Goal: Information Seeking & Learning: Check status

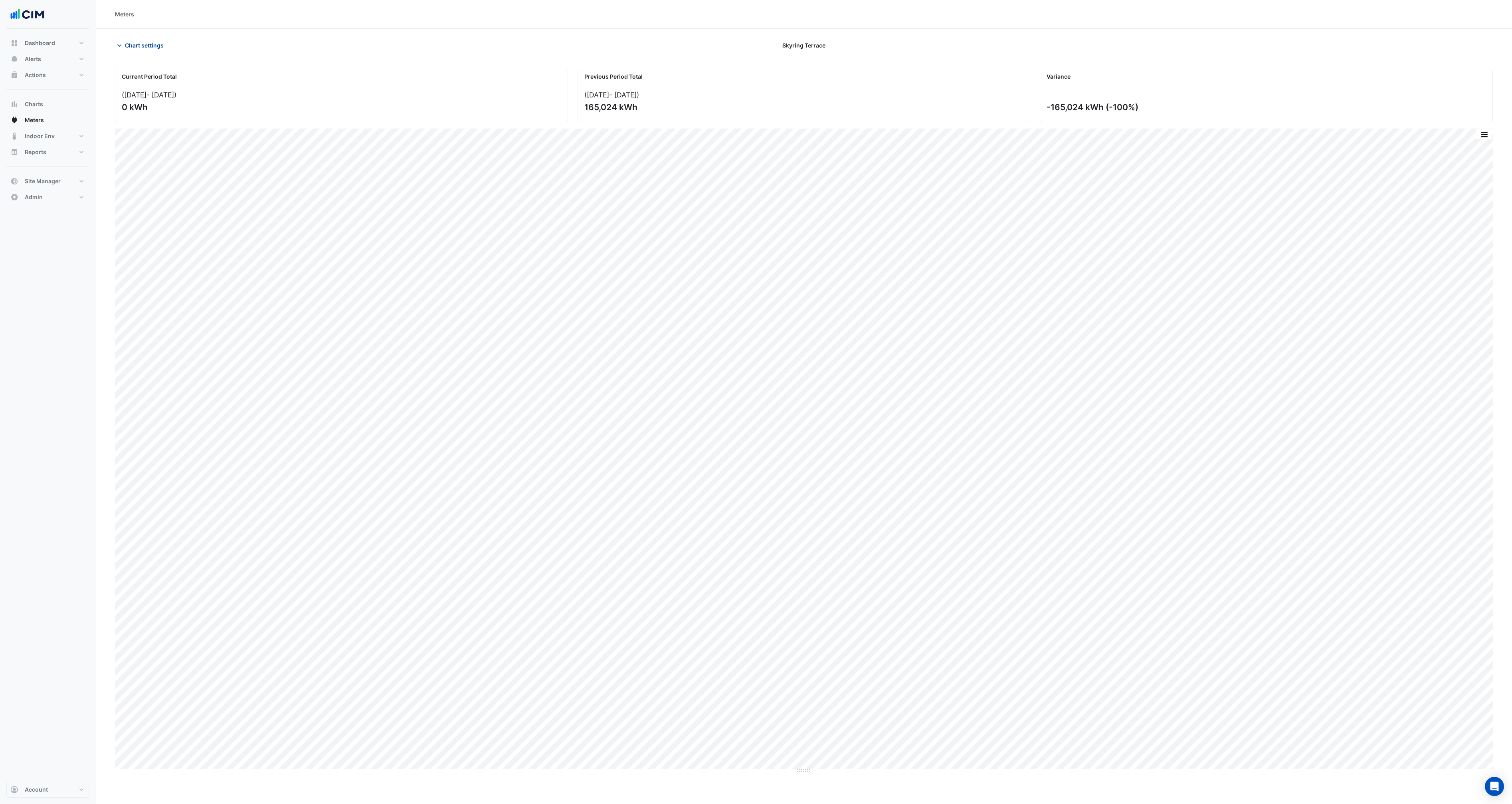
click at [117, 42] on icon "button" at bounding box center [120, 46] width 8 height 8
click at [159, 115] on div at bounding box center [175, 115] width 117 height 1
click at [159, 119] on span "Electricity Base Build Meter" at bounding box center [159, 121] width 53 height 9
click at [158, 121] on span "Electricity Base Build Meter" at bounding box center [159, 121] width 53 height 9
click at [119, 133] on span at bounding box center [118, 133] width 3 height 3
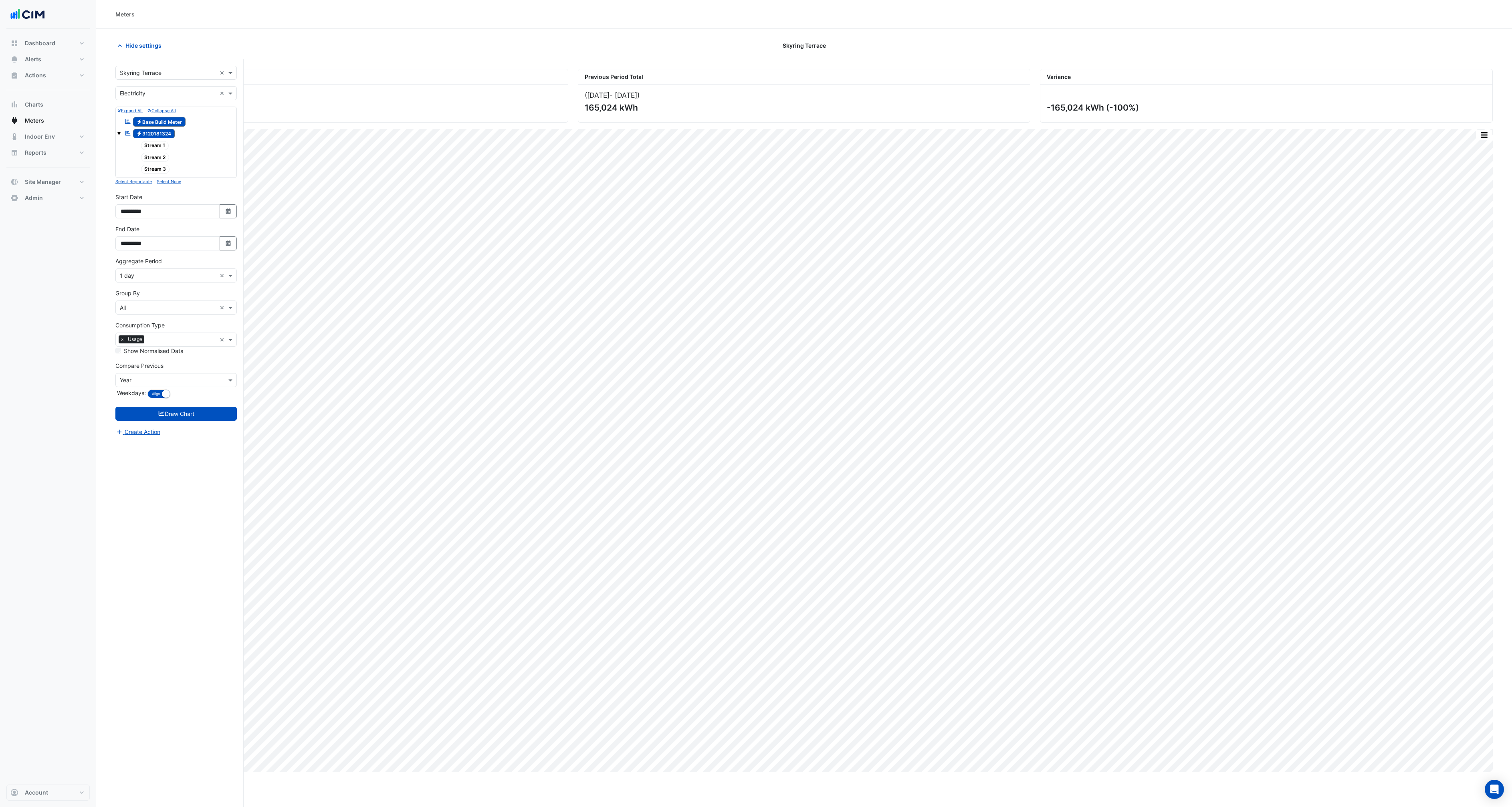
click at [118, 133] on span at bounding box center [118, 133] width 3 height 3
click at [120, 133] on span at bounding box center [118, 133] width 3 height 3
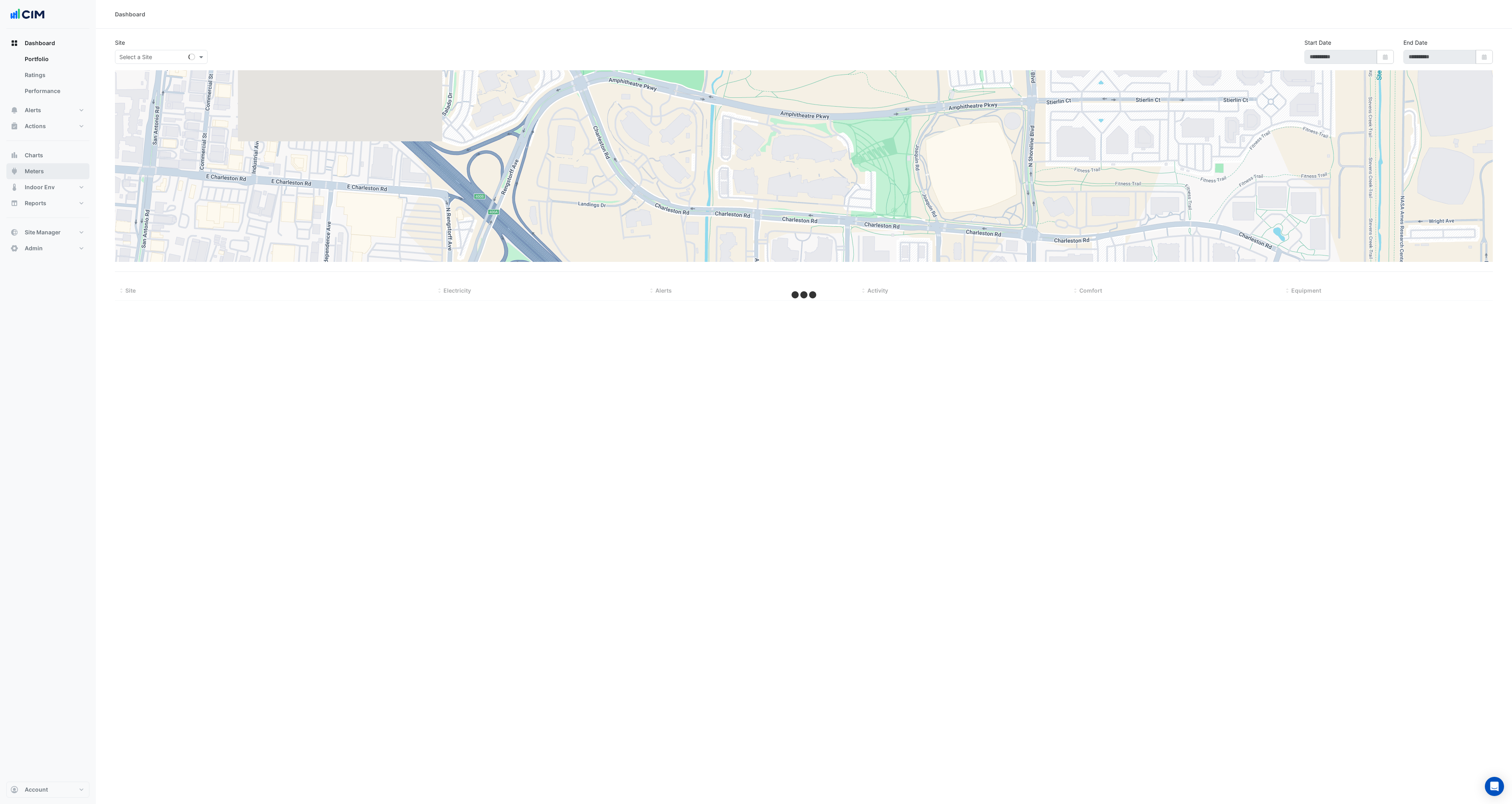
click at [52, 170] on button "Meters" at bounding box center [48, 171] width 83 height 16
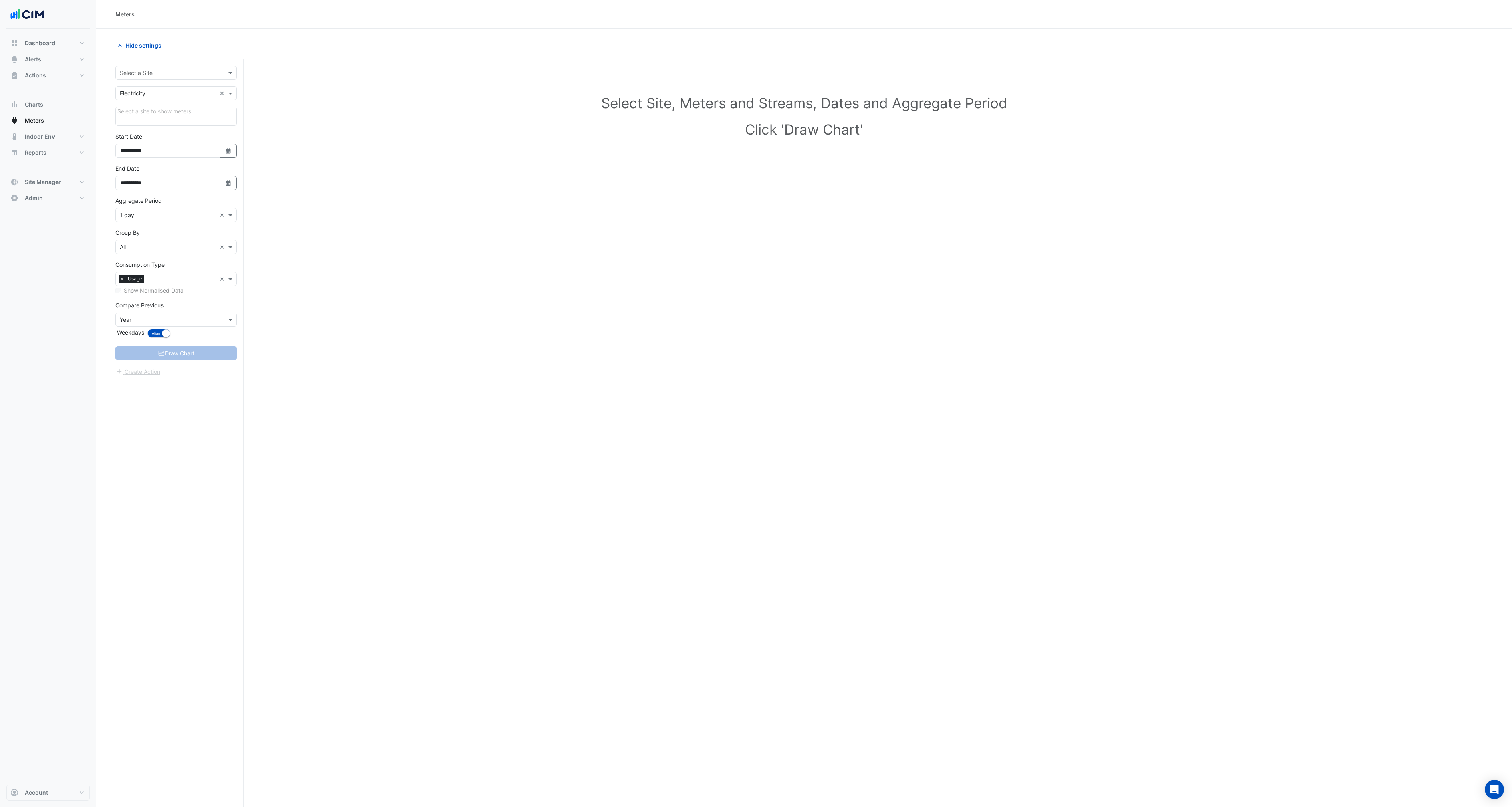
click at [170, 74] on input "text" at bounding box center [168, 73] width 97 height 8
type input "**"
click at [171, 100] on div "HQ [GEOGRAPHIC_DATA]" at bounding box center [176, 102] width 121 height 12
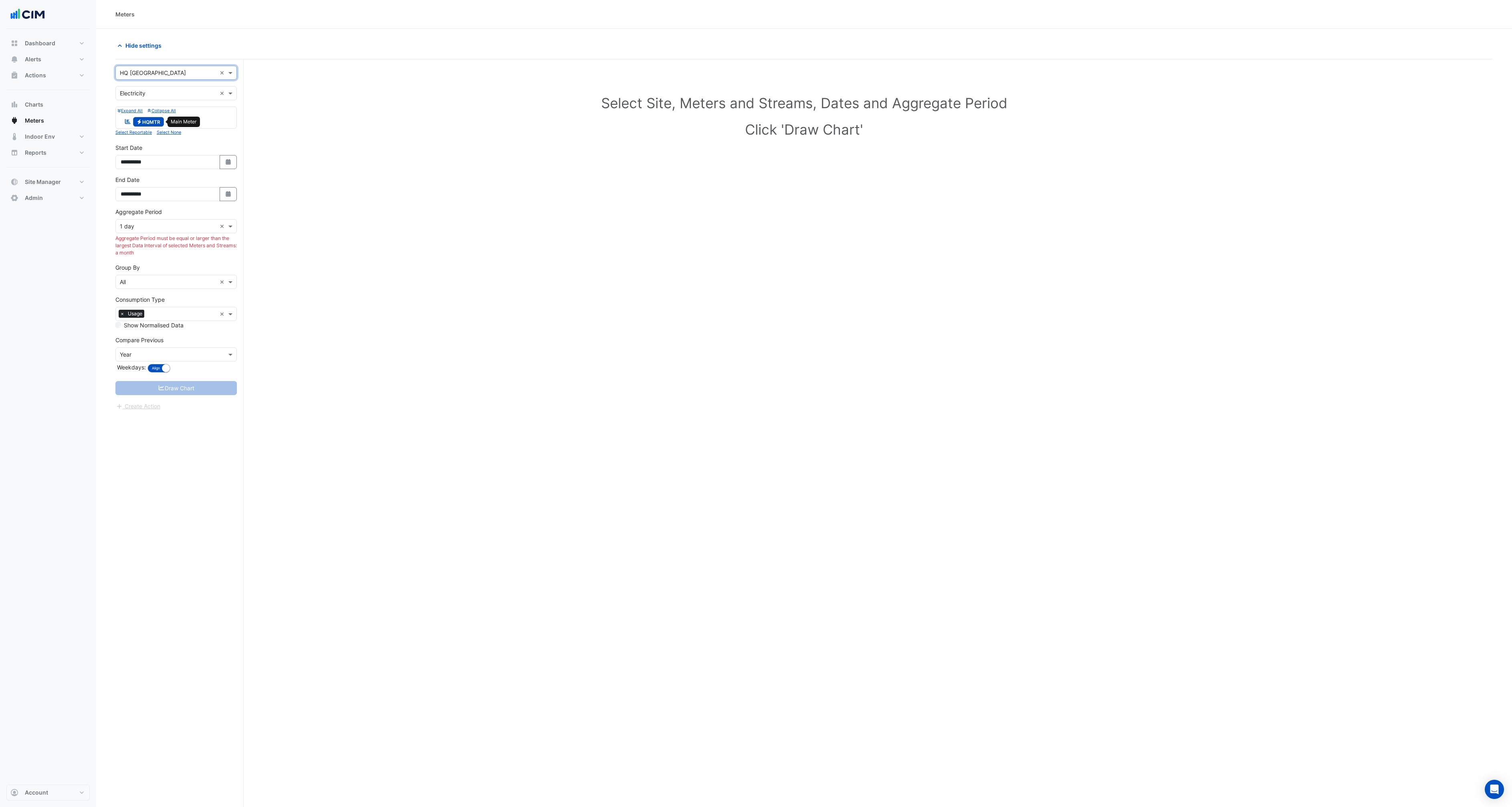
click at [151, 123] on span "Electricity HQMTR" at bounding box center [148, 122] width 31 height 9
click at [151, 121] on span "Electricity HQMTR" at bounding box center [148, 122] width 31 height 9
click at [899, 307] on div "Select Site, Meters and Streams, Dates and Aggregate Period Click 'Draw Chart'" at bounding box center [804, 453] width 1377 height 768
